Goal: Task Accomplishment & Management: Use online tool/utility

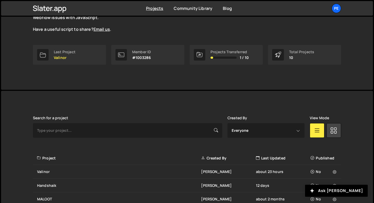
scroll to position [121, 0]
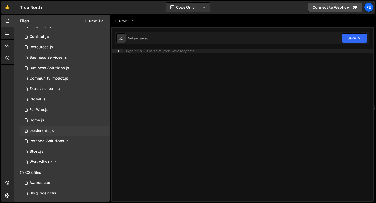
scroll to position [34, 0]
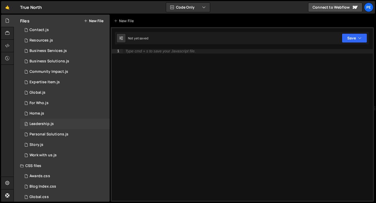
click at [42, 122] on div "Leadership.js" at bounding box center [42, 124] width 24 height 5
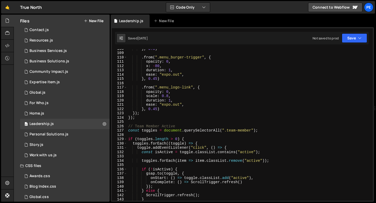
scroll to position [494, 0]
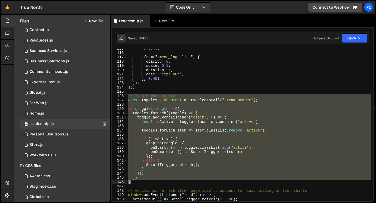
drag, startPoint x: 129, startPoint y: 96, endPoint x: 149, endPoint y: 184, distance: 89.8
click at [149, 184] on div "} , 0.45 ) . from ( ".menu_logo-link" , { opacity : 0 , scale : 0.8 , duration …" at bounding box center [249, 126] width 244 height 160
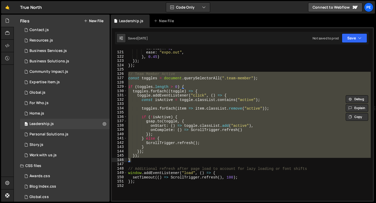
scroll to position [530, 0]
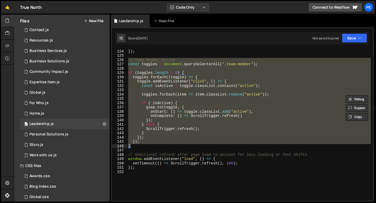
click at [150, 145] on div "}) ; }) ; // Team Member Active const toggles = document . querySelectorAll ( "…" at bounding box center [249, 125] width 244 height 152
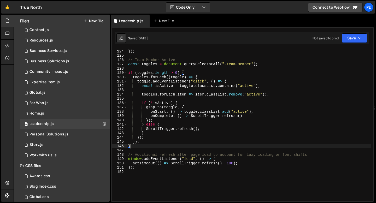
type textarea "}"
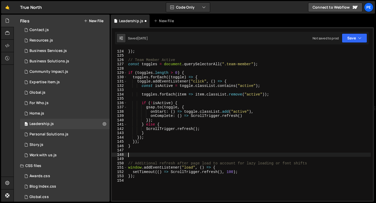
paste textarea "}"
type textarea "}"
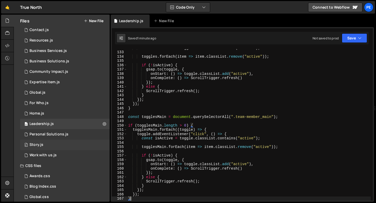
scroll to position [71, 0]
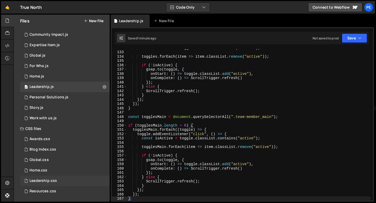
click at [39, 182] on div "Leadership.css" at bounding box center [43, 181] width 27 height 5
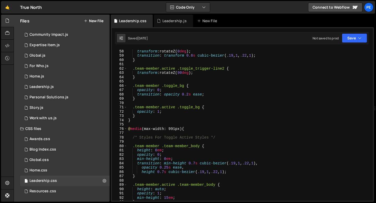
scroll to position [245, 0]
type textarea "}"
click at [139, 115] on div ".team-member .toggle_trigger-line2 { transform : rotateZ( 0 deg ) ; transition …" at bounding box center [249, 125] width 244 height 160
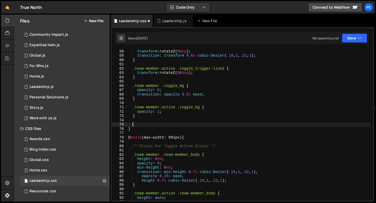
paste textarea "}"
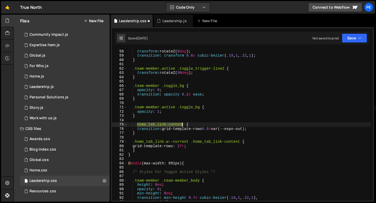
drag, startPoint x: 137, startPoint y: 124, endPoint x: 183, endPoint y: 125, distance: 46.0
click at [183, 125] on div ".team-member .toggle_trigger-line2 { transform : rotateZ( 0 deg ) ; transition …" at bounding box center [249, 125] width 244 height 160
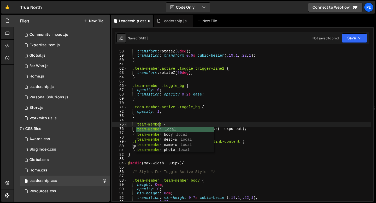
scroll to position [0, 2]
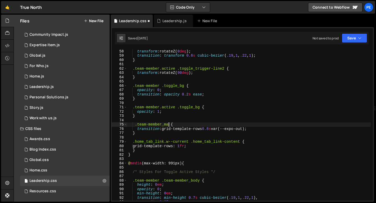
type textarea ".team-member_main {"
click at [179, 124] on div ".team-member .toggle_trigger-line2 { transform : rotateZ( 0 deg ) ; transition …" at bounding box center [249, 125] width 244 height 160
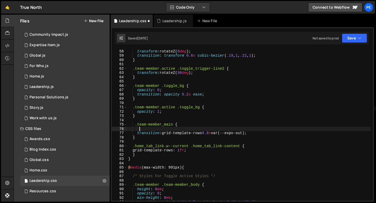
type textarea "g"
click at [175, 125] on div ".team-member .toggle_trigger-line2 { transform : rotateZ( 0 deg ) ; transition …" at bounding box center [249, 125] width 244 height 160
paste textarea "team-member_main-bio"
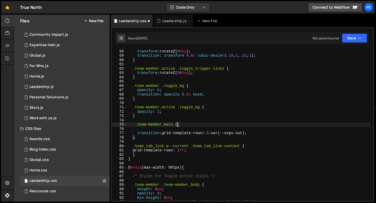
type textarea ".team-member_main .team-member_main-bio{"
click at [144, 129] on div ".team-member .toggle_trigger-line2 { transform : rotateZ( 0 deg ) ; transition …" at bounding box center [249, 125] width 244 height 160
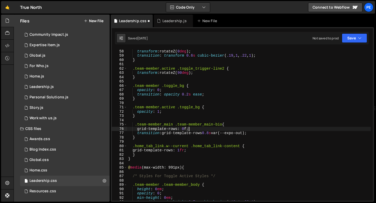
scroll to position [0, 4]
drag, startPoint x: 218, startPoint y: 133, endPoint x: 252, endPoint y: 134, distance: 33.7
click at [252, 134] on div ".team-member .toggle_trigger-line2 { transform : rotateZ( 0 deg ) ; transition …" at bounding box center [249, 125] width 244 height 160
paste textarea "cubic-bezier(.19, 1, .22, 1)"
type textarea "transition: grid-template-rows 0.8s cubic-bezier(.19, 1, .22, 1);"
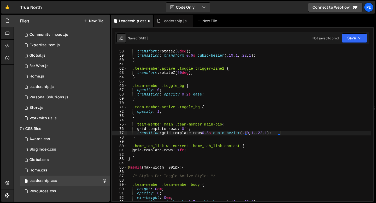
click at [179, 140] on div ".team-member .toggle_trigger-line2 { transform : rotateZ( 0 deg ) ; transition …" at bounding box center [249, 125] width 244 height 160
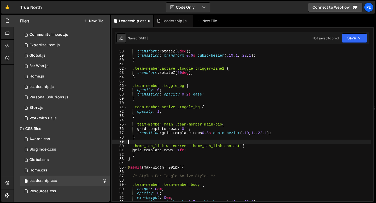
scroll to position [0, 0]
click at [163, 138] on div ".team-member .toggle_trigger-line2 { transform : rotateZ( 0 deg ) ; transition …" at bounding box center [249, 125] width 244 height 160
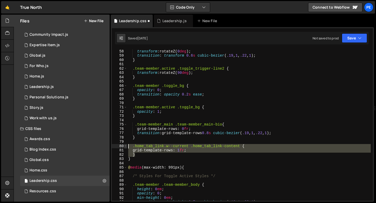
drag, startPoint x: 139, startPoint y: 155, endPoint x: 124, endPoint y: 145, distance: 17.7
click at [124, 145] on div "} 57 58 59 60 61 62 63 64 65 66 67 68 69 70 71 72 73 74 75 76 77 78 79 80 81 82…" at bounding box center [242, 125] width 261 height 152
type textarea ".home_tab_link.w--current .home_tab_link-content { grid-template-rows: 1fr;"
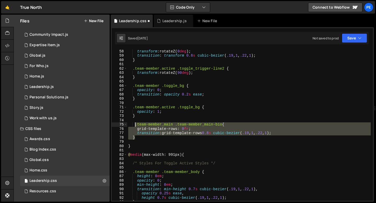
drag, startPoint x: 140, startPoint y: 137, endPoint x: 134, endPoint y: 126, distance: 12.5
click at [134, 126] on div ".team-member .toggle_trigger-line2 { transform : rotateZ( 0 deg ) ; transition …" at bounding box center [249, 125] width 244 height 160
click at [135, 125] on div ".team-member .toggle_trigger-line2 { transform : rotateZ( 0 deg ) ; transition …" at bounding box center [249, 125] width 244 height 152
drag, startPoint x: 137, startPoint y: 138, endPoint x: 133, endPoint y: 126, distance: 13.2
click at [133, 126] on div ".team-member .toggle_trigger-line2 { transform : rotateZ( 0 deg ) ; transition …" at bounding box center [249, 125] width 244 height 160
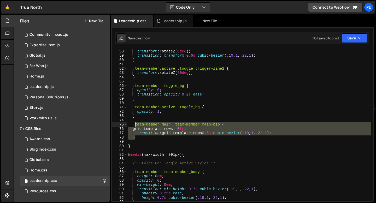
type textarea ".team-member_main .team-member_main-bio { grid-template-rows: 0fr;"
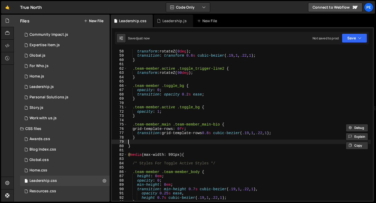
click at [137, 140] on div ".team-member .toggle_trigger-line2 { transform : rotateZ( 0 deg ) ; transition …" at bounding box center [249, 125] width 244 height 160
click at [138, 138] on div ".team-member .toggle_trigger-line2 { transform : rotateZ( 0 deg ) ; transition …" at bounding box center [249, 125] width 244 height 160
type textarea "}"
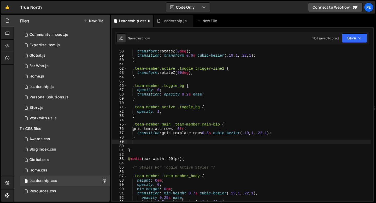
paste textarea "}"
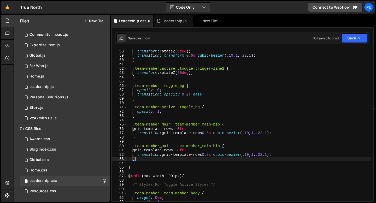
click at [171, 145] on div ".team-member .toggle_trigger-line2 { transform : rotateZ( 0 deg ) ; transition …" at bounding box center [249, 125] width 244 height 160
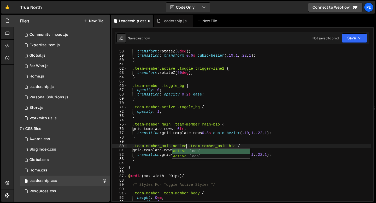
click at [227, 139] on div ".team-member .toggle_trigger-line2 { transform : rotateZ( 0 deg ) ; transition …" at bounding box center [249, 125] width 244 height 160
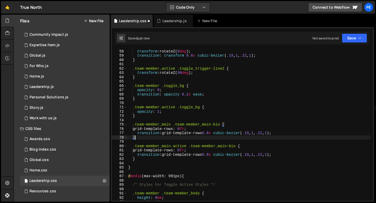
click at [203, 155] on div ".team-member .toggle_trigger-line2 { transform : rotateZ( 0 deg ) ; transition …" at bounding box center [249, 125] width 244 height 160
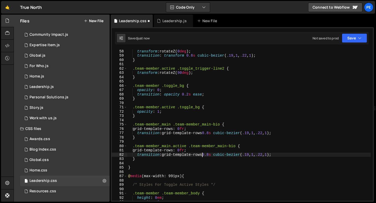
click at [203, 155] on div ".team-member .toggle_trigger-line2 { transform : rotateZ( 0 deg ) ; transition …" at bounding box center [249, 125] width 244 height 160
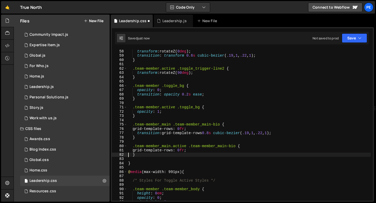
click at [184, 151] on div ".team-member .toggle_trigger-line2 { transform : rotateZ( 0 deg ) ; transition …" at bounding box center [249, 125] width 244 height 160
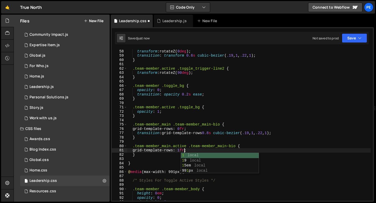
scroll to position [0, 4]
click at [195, 130] on div ".team-member .toggle_trigger-line2 { transform : rotateZ( 0 deg ) ; transition …" at bounding box center [249, 125] width 244 height 160
type textarea "grid-template-rows: 0fr;"
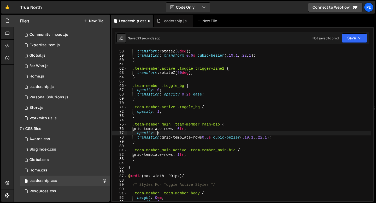
scroll to position [0, 2]
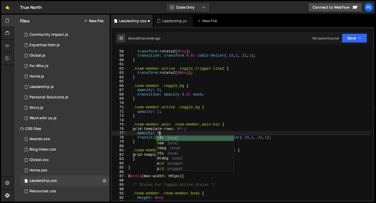
click at [283, 137] on div ".team-member .toggle_trigger-line2 { transform : rotateZ( 0 deg ) ; transition …" at bounding box center [249, 125] width 244 height 160
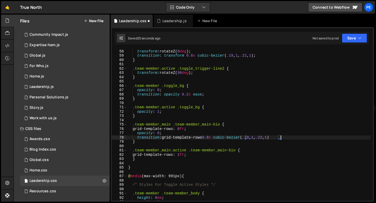
type textarea "transition: grid-template-rows 0.8s cubic-bezier(.19, 1, .22, 1),"
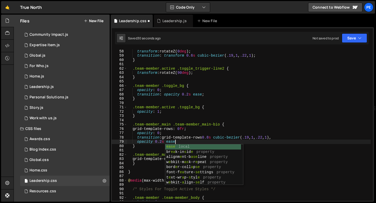
scroll to position [0, 3]
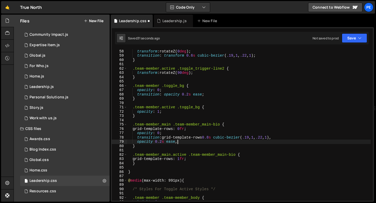
click at [207, 162] on div ".team-member .toggle_trigger-line2 { transform : rotateZ( 0 deg ) ; transition …" at bounding box center [249, 125] width 244 height 160
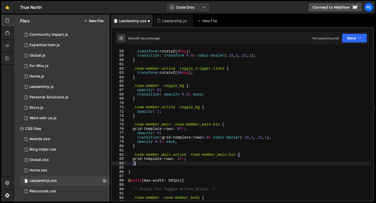
scroll to position [0, 0]
click at [202, 159] on div ".team-member .toggle_trigger-line2 { transform : rotateZ( 0 deg ) ; transition …" at bounding box center [249, 125] width 244 height 160
type textarea "grid-template-rows: 1fr;"
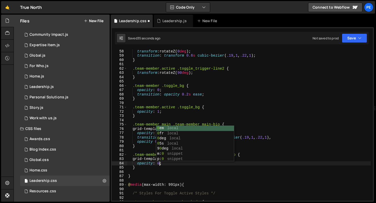
scroll to position [0, 2]
type textarea "opacity: 0;"
click at [150, 152] on div ".team-member .toggle_trigger-line2 { transform : rotateZ( 0 deg ) ; transition …" at bounding box center [249, 125] width 244 height 160
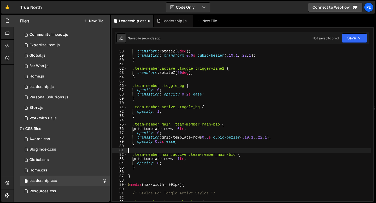
click at [157, 145] on div ".team-member .toggle_trigger-line2 { transform : rotateZ( 0 deg ) ; transition …" at bounding box center [249, 125] width 244 height 160
type textarea "}"
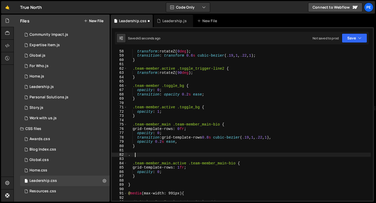
paste textarea "toggle_trigger-line2"
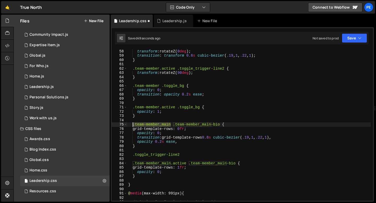
drag, startPoint x: 171, startPoint y: 123, endPoint x: 133, endPoint y: 124, distance: 37.6
click at [133, 124] on div ".team-member .toggle_trigger-line2 { transform : rotateZ( 0 deg ) ; transition …" at bounding box center [249, 125] width 244 height 160
click at [133, 155] on div ".team-member .toggle_trigger-line2 { transform : rotateZ( 0 deg ) ; transition …" at bounding box center [249, 125] width 244 height 160
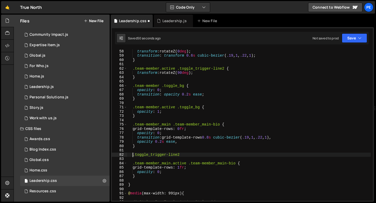
paste textarea "eam-member_main.t"
click at [230, 155] on div ".team-member .toggle_trigger-line2 { transform : rotateZ( 0 deg ) ; transition …" at bounding box center [249, 125] width 244 height 160
type textarea ".team-member_main .toggle_trigger-line2 {"
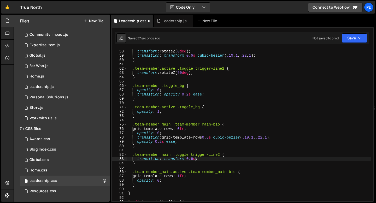
scroll to position [0, 4]
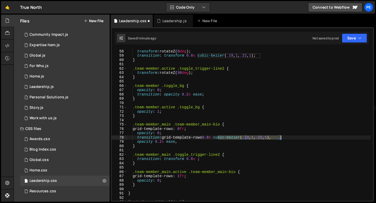
drag, startPoint x: 219, startPoint y: 138, endPoint x: 280, endPoint y: 138, distance: 61.4
click at [280, 138] on div ".team-member .toggle_trigger-line2 { transform : rotateZ( 0 deg ) ; transition …" at bounding box center [249, 125] width 244 height 160
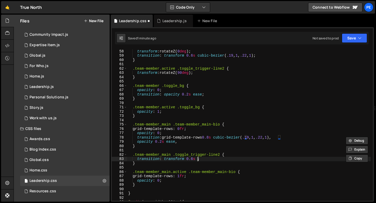
click at [197, 159] on div ".team-member .toggle_trigger-line2 { transform : rotateZ( 0 deg ) ; transition …" at bounding box center [249, 125] width 244 height 160
paste textarea "cubic-bezier(.19, 1, .22, 1)"
click at [198, 163] on div ".team-member .toggle_trigger-line2 { transform : rotateZ( 0 deg ) ; transition …" at bounding box center [249, 125] width 244 height 160
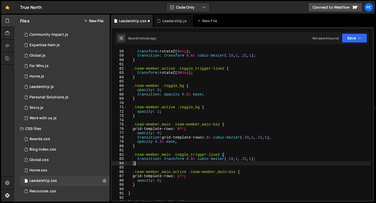
scroll to position [0, 0]
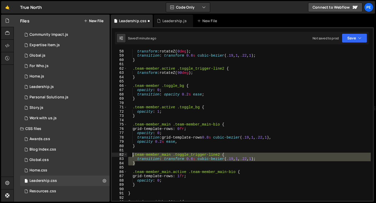
drag, startPoint x: 147, startPoint y: 165, endPoint x: 132, endPoint y: 156, distance: 17.1
click at [132, 156] on div ".team-member .toggle_trigger-line2 { transform : rotateZ( 0 deg ) ; transition …" at bounding box center [249, 125] width 244 height 160
click at [145, 164] on div ".team-member .toggle_trigger-line2 { transform : rotateZ( 0 deg ) ; transition …" at bounding box center [249, 125] width 244 height 152
type textarea "}"
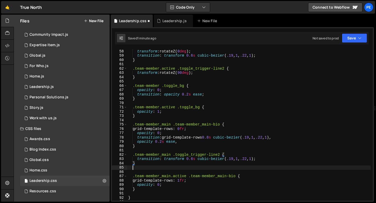
scroll to position [0, 0]
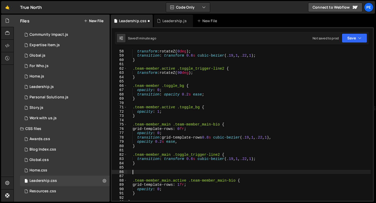
paste textarea "}"
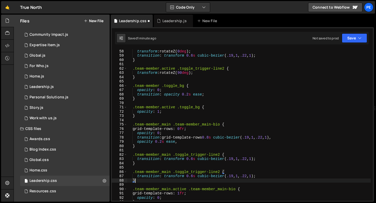
click at [171, 171] on div ".team-member .toggle_trigger-line2 { transform : rotateZ( 0 deg ) ; transition …" at bounding box center [249, 125] width 244 height 160
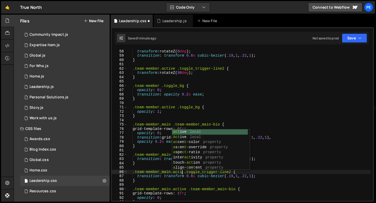
scroll to position [0, 4]
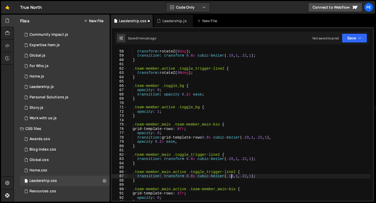
click at [232, 177] on div ".team-member .toggle_trigger-line2 { transform : rotateZ( 0 deg ) ; transition …" at bounding box center [249, 125] width 244 height 160
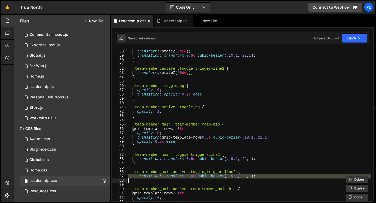
scroll to position [0, 0]
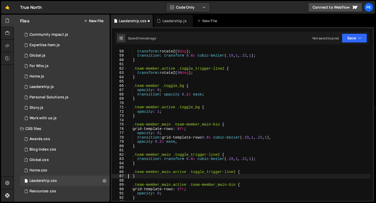
click at [245, 172] on div ".team-member .toggle_trigger-line2 { transform : rotateZ( 0 deg ) ; transition …" at bounding box center [249, 125] width 244 height 160
type textarea ".team-member_main.active .toggle_trigger-line2 {"
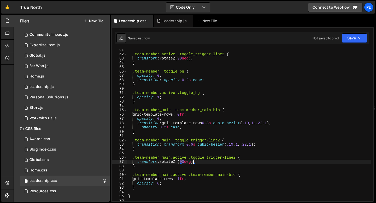
scroll to position [264, 0]
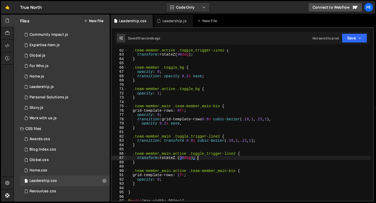
click at [206, 157] on div ".team-member.active .toggle_trigger-line2 { transform : rotateZ( 90 deg ) ; } .…" at bounding box center [249, 128] width 244 height 160
click at [160, 179] on div ".team-member.active .toggle_trigger-line2 { transform : rotateZ( 90 deg ) ; } .…" at bounding box center [249, 128] width 244 height 160
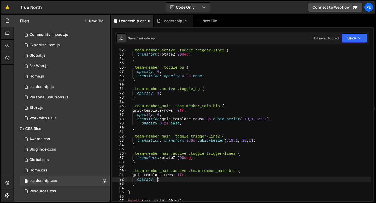
scroll to position [0, 2]
click at [201, 156] on div ".team-member.active .toggle_trigger-line2 { transform : rotateZ( 90 deg ) ; } .…" at bounding box center [249, 128] width 244 height 160
type textarea "transform: rotateZ (90deg);"
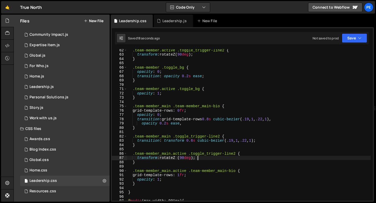
click at [170, 147] on div ".team-member.active .toggle_trigger-line2 { transform : rotateZ( 90 deg ) ; } .…" at bounding box center [249, 128] width 244 height 160
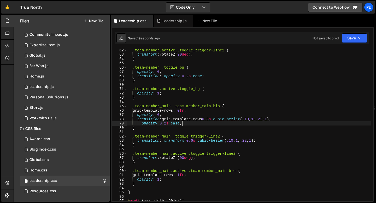
click at [183, 123] on div ".team-member.active .toggle_trigger-line2 { transform : rotateZ( 90 deg ) ; } .…" at bounding box center [249, 128] width 244 height 160
click at [180, 158] on div ".team-member.active .toggle_trigger-line2 { transform : rotateZ( 90 deg ) ; } .…" at bounding box center [249, 128] width 244 height 160
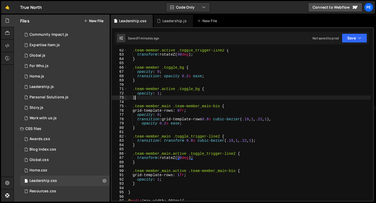
click at [215, 96] on div ".team-member.active .toggle_trigger-line2 { transform : rotateZ( 90 deg ) ; } .…" at bounding box center [249, 128] width 244 height 160
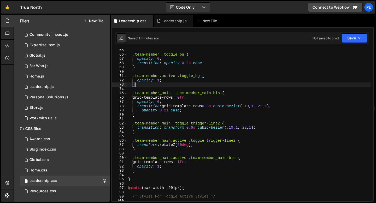
scroll to position [279, 0]
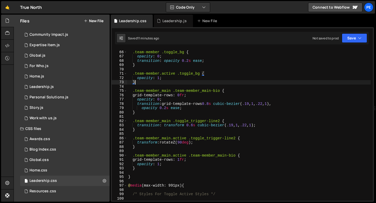
click at [132, 93] on div ".team-member .toggle_bg { opacity : 0 ; transition : opacity 0.2 s ease ; } .te…" at bounding box center [249, 126] width 244 height 160
type textarea "grid-template-rows: 0fr;"
click at [133, 89] on div ".team-member .toggle_bg { opacity : 0 ; transition : opacity 0.2 s ease ; } .te…" at bounding box center [249, 126] width 244 height 160
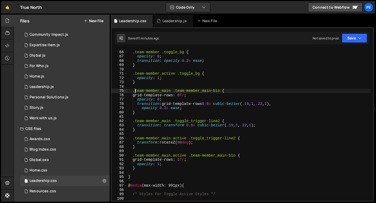
click at [134, 91] on div ".team-member .toggle_bg { opacity : 0 ; transition : opacity 0.2 s ease ; } .te…" at bounding box center [249, 126] width 244 height 160
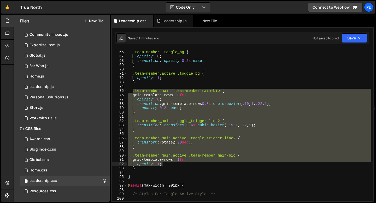
drag, startPoint x: 133, startPoint y: 91, endPoint x: 165, endPoint y: 164, distance: 79.6
click at [165, 164] on div ".team-member .toggle_bg { opacity : 0 ; transition : opacity 0.2 s ease ; } .te…" at bounding box center [249, 126] width 244 height 160
type textarea "grid-template-rows: 1fr; opacity: 1;"
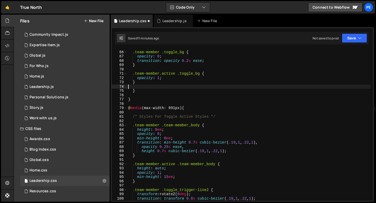
type textarea "}"
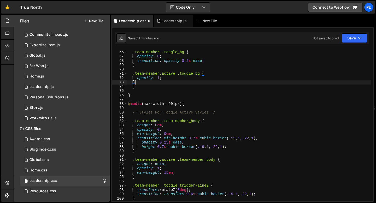
click at [140, 87] on div ".team-member .toggle_bg { opacity : 0 ; transition : opacity 0.2 s ease ; } .te…" at bounding box center [249, 126] width 244 height 160
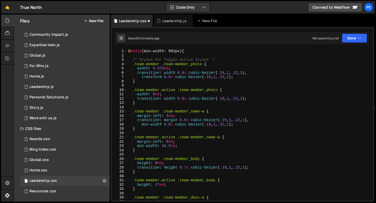
click at [128, 50] on div "@ media (min-width: 992px) { /* Styles For Toggle Active Styles */ .team-member…" at bounding box center [249, 129] width 244 height 160
type textarea "@media (min-width: 992px) {"
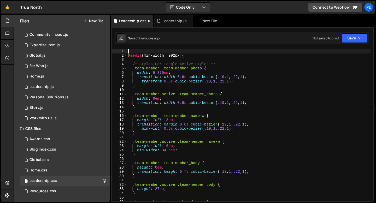
paste textarea "opacity: 1;"
type textarea "opacity: 1;"
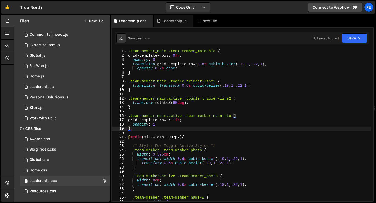
type textarea "}"
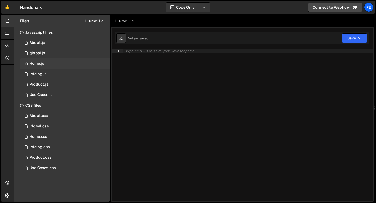
click at [43, 62] on div "Home.js" at bounding box center [37, 63] width 15 height 5
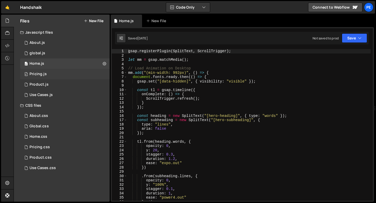
scroll to position [143, 0]
click at [42, 135] on div "Home.css" at bounding box center [39, 136] width 18 height 5
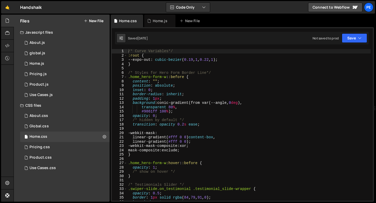
scroll to position [5, 0]
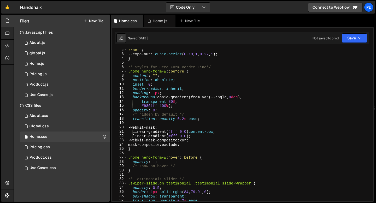
type textarea "-webkit-mask:"
click at [167, 126] on div ":root { --expo-out : cubic-bezier ( 0.19 , 1 , 0.22 , 1 ) ; } /* Styles for Her…" at bounding box center [249, 128] width 244 height 160
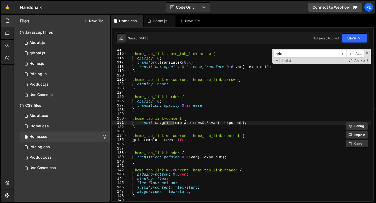
scroll to position [489, 0]
type input "grid"
click at [132, 119] on div ".home_tab_link .home_tab_link-arrow { opacity : 0 ; transform : translateX( 8 p…" at bounding box center [249, 128] width 244 height 160
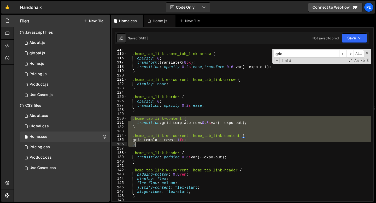
drag, startPoint x: 131, startPoint y: 119, endPoint x: 141, endPoint y: 144, distance: 26.0
click at [141, 144] on div ".home_tab_link .home_tab_link-arrow { opacity : 0 ; transform : translateX( 8 p…" at bounding box center [249, 128] width 244 height 160
type textarea "grid-template-rows: 1fr; }"
